Goal: Information Seeking & Learning: Understand process/instructions

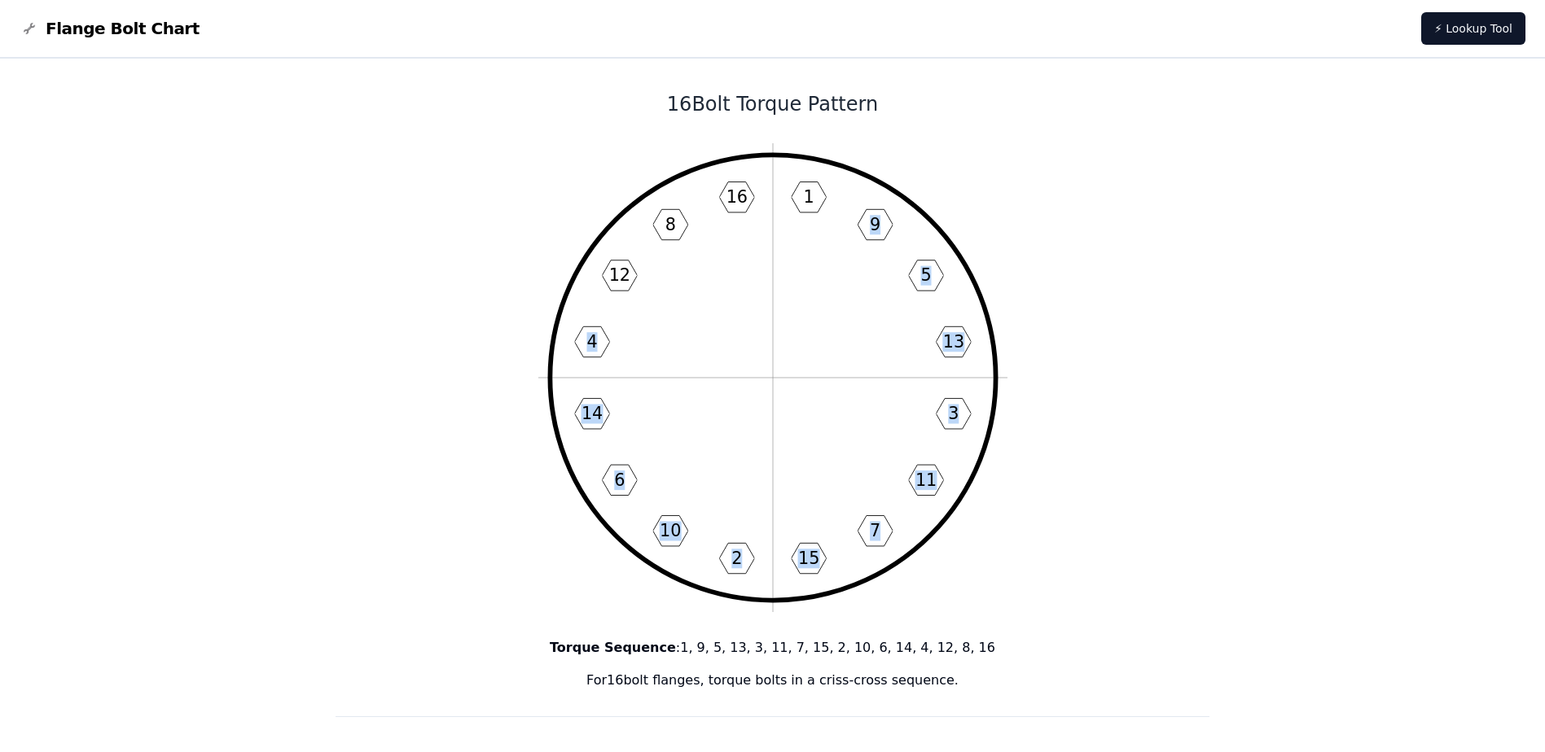
drag, startPoint x: 551, startPoint y: 158, endPoint x: 819, endPoint y: 166, distance: 268.1
click at [819, 166] on icon "1 9 5 13 3 11 7 15 2 10 6 14 4 12 8 16" at bounding box center [772, 377] width 469 height 469
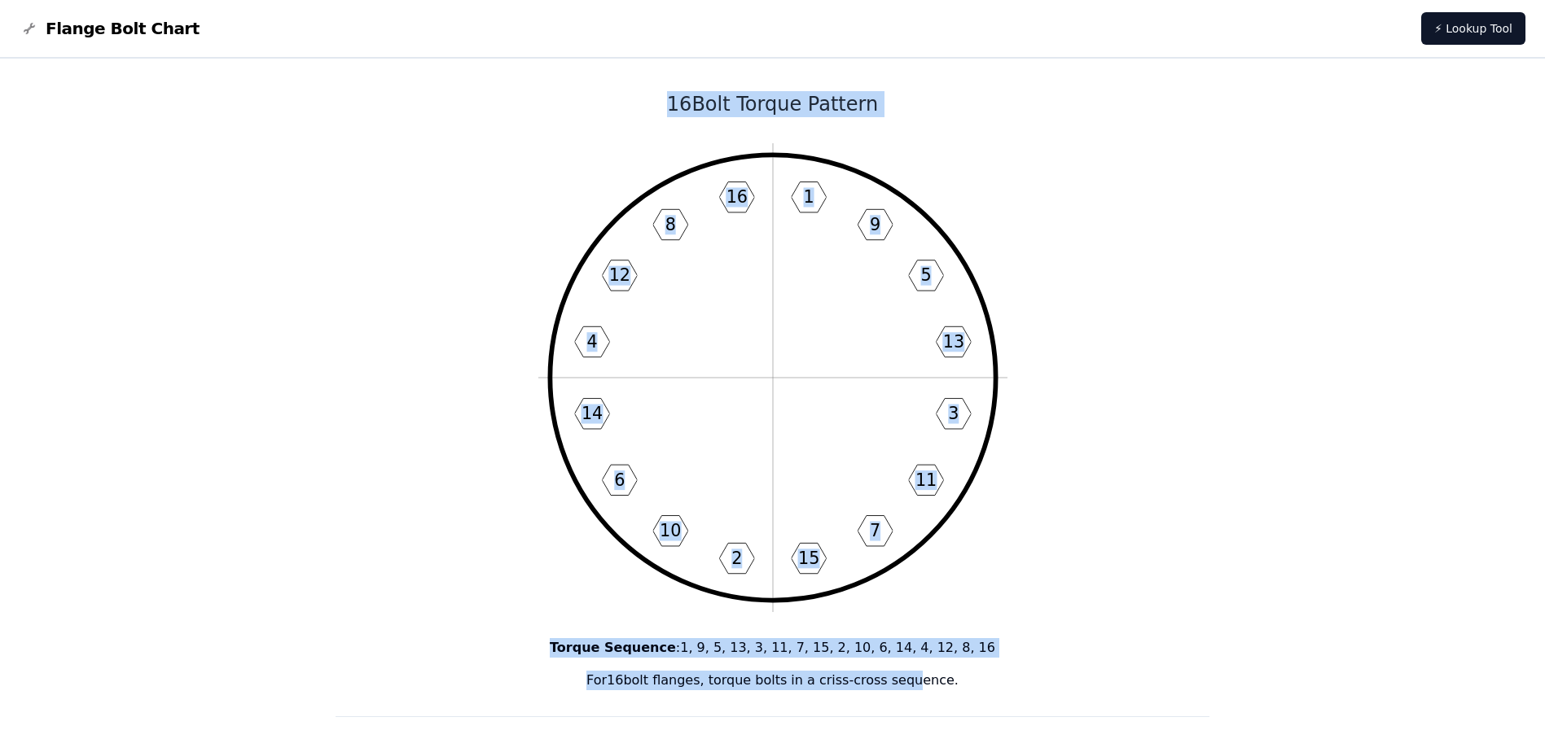
drag, startPoint x: 635, startPoint y: 94, endPoint x: 906, endPoint y: 659, distance: 626.5
drag, startPoint x: 906, startPoint y: 659, endPoint x: 1182, endPoint y: 373, distance: 398.0
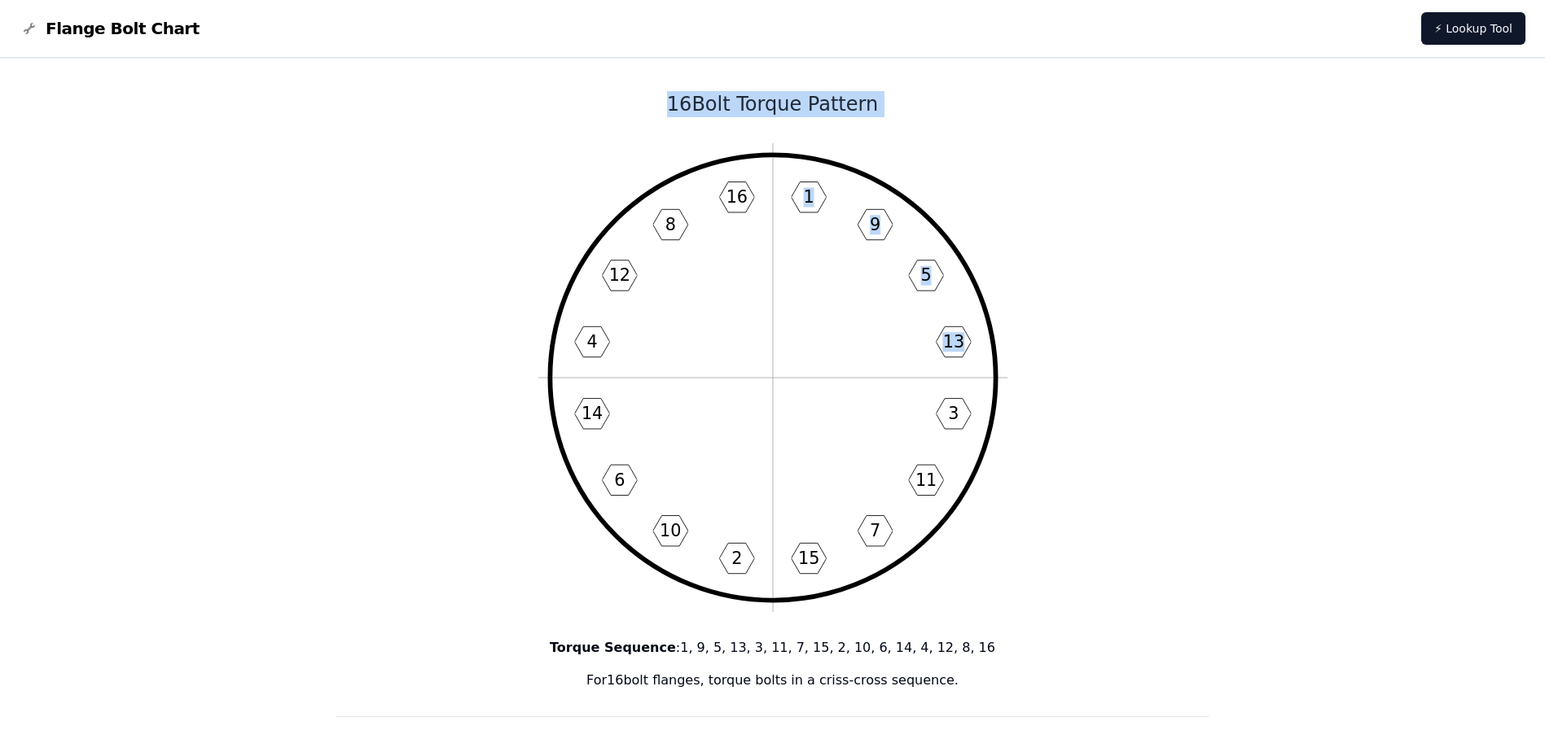
drag, startPoint x: 1094, startPoint y: 328, endPoint x: 1105, endPoint y: 315, distance: 17.3
drag, startPoint x: 1106, startPoint y: 314, endPoint x: 1111, endPoint y: 290, distance: 24.9
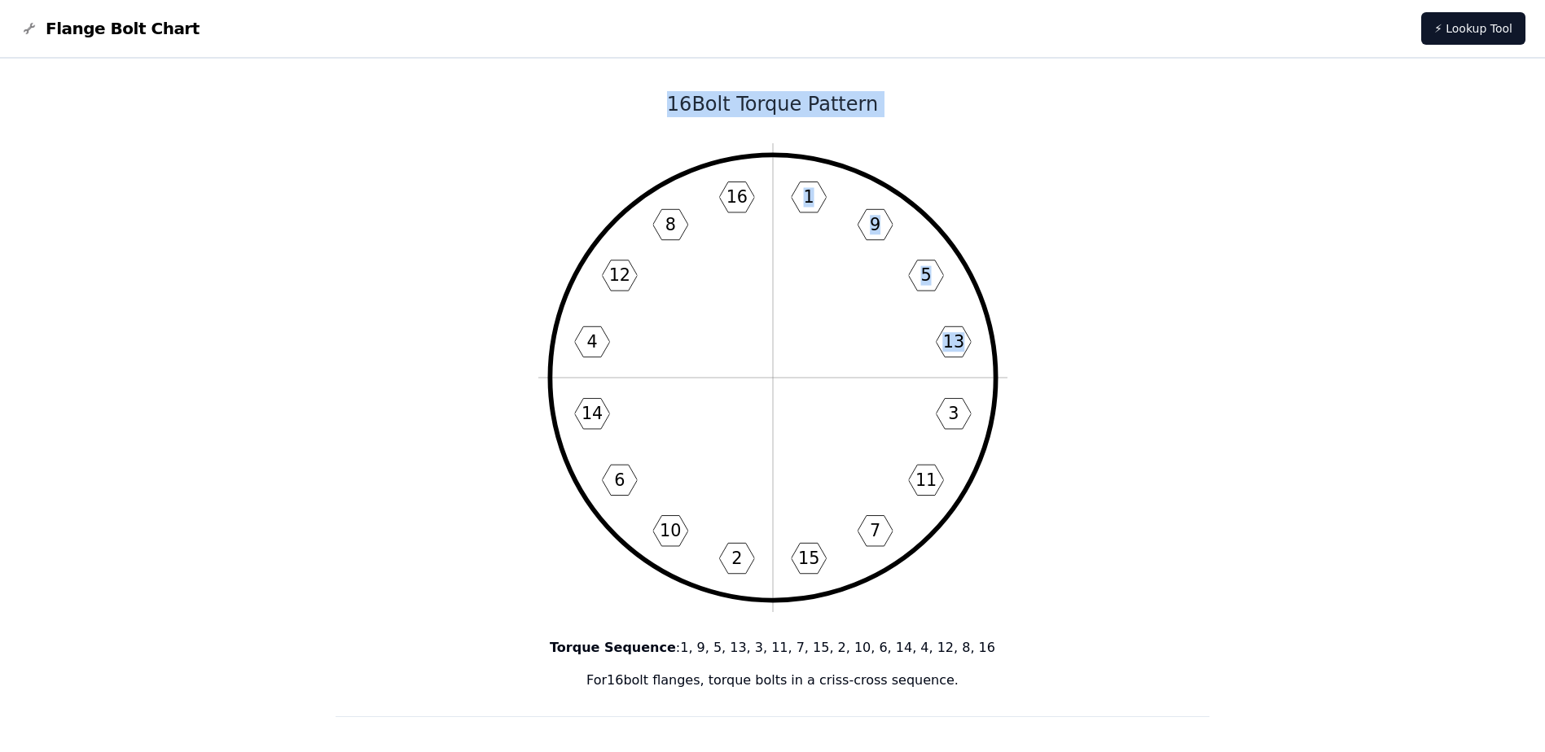
drag, startPoint x: 464, startPoint y: 116, endPoint x: 506, endPoint y: 97, distance: 45.6
click at [495, 91] on h1 "16 Bolt Torque Pattern" at bounding box center [773, 104] width 875 height 26
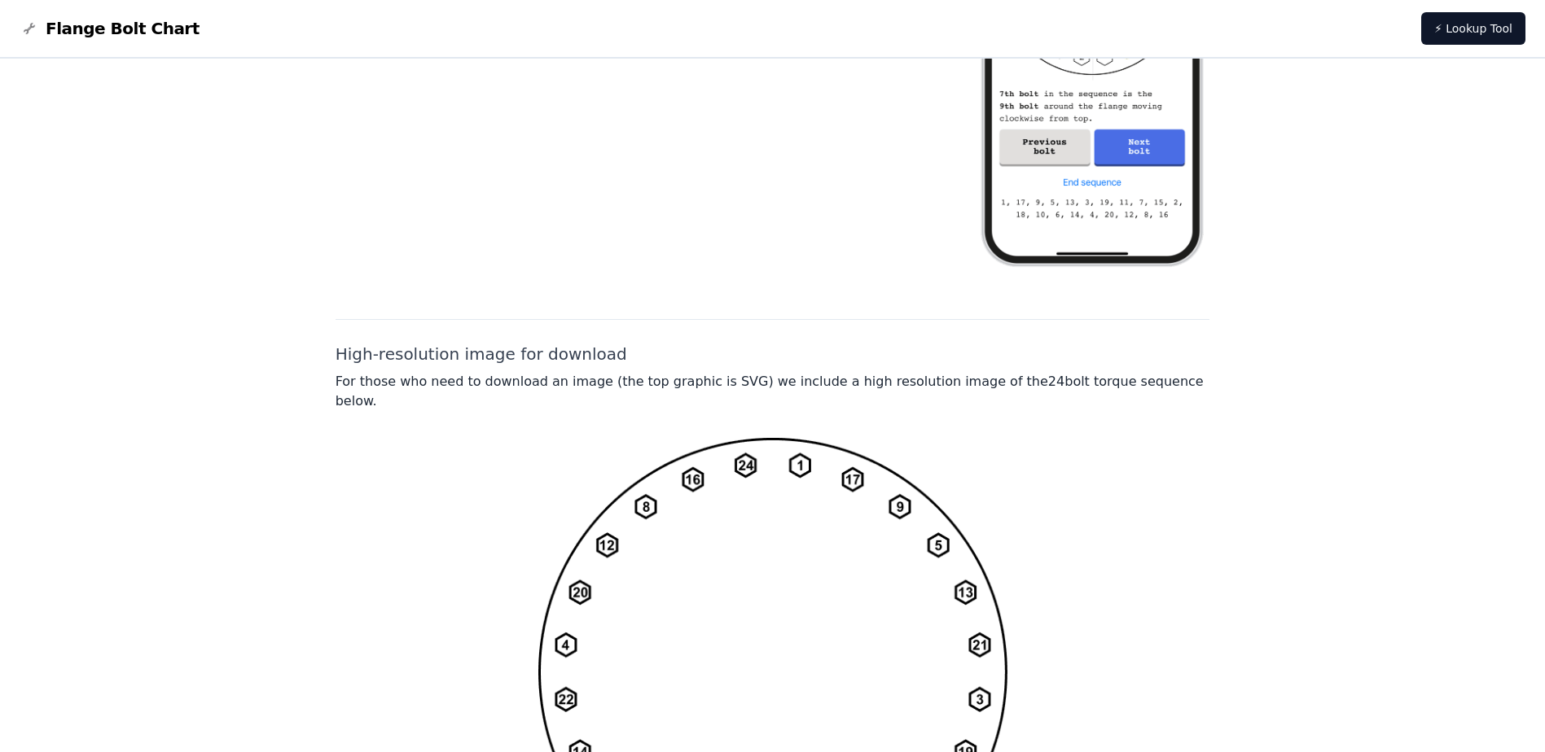
scroll to position [1178, 0]
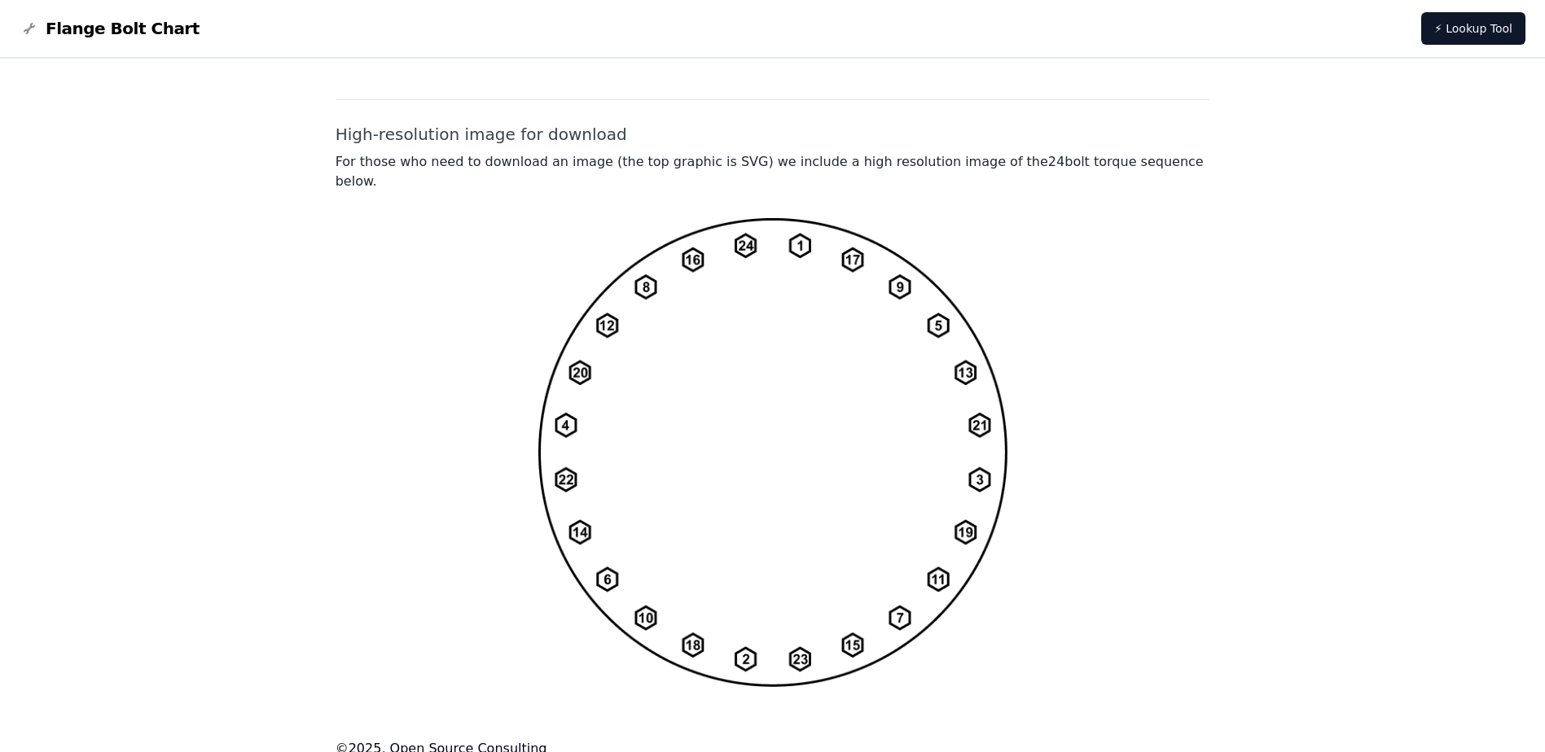
click at [630, 326] on img at bounding box center [772, 452] width 469 height 470
